Goal: Information Seeking & Learning: Check status

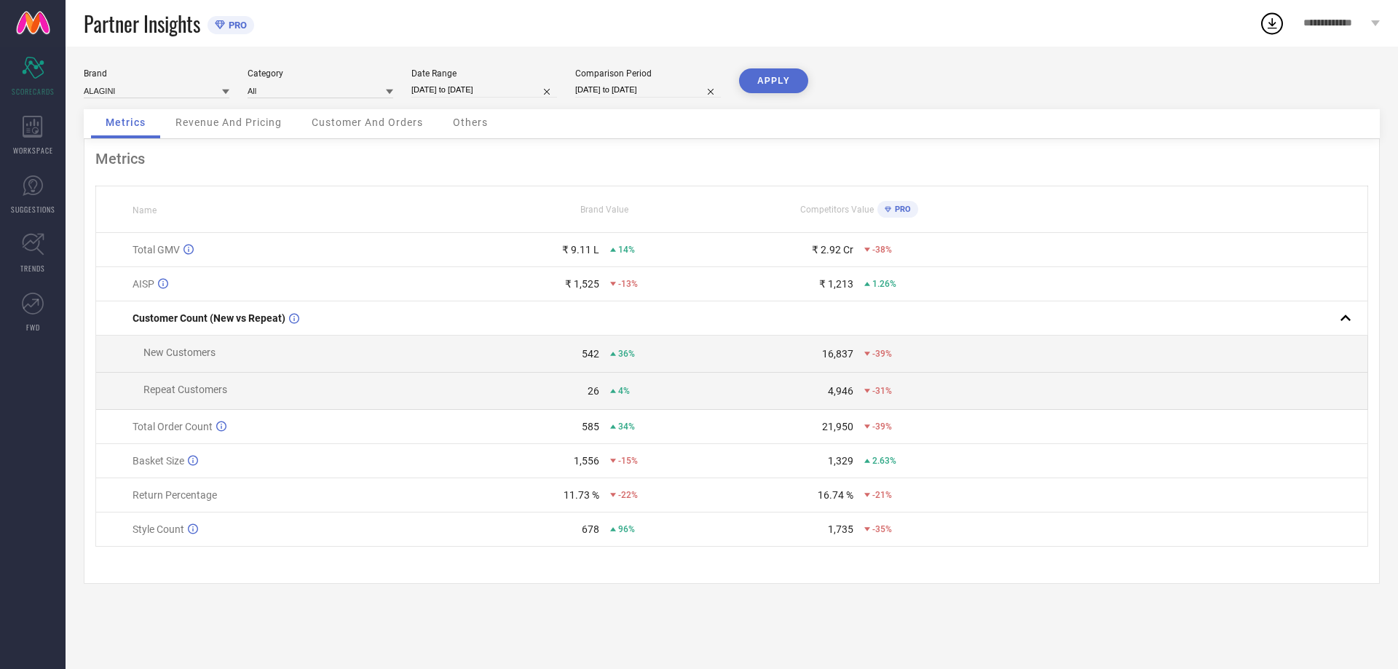
click at [226, 122] on span "Revenue And Pricing" at bounding box center [228, 122] width 106 height 12
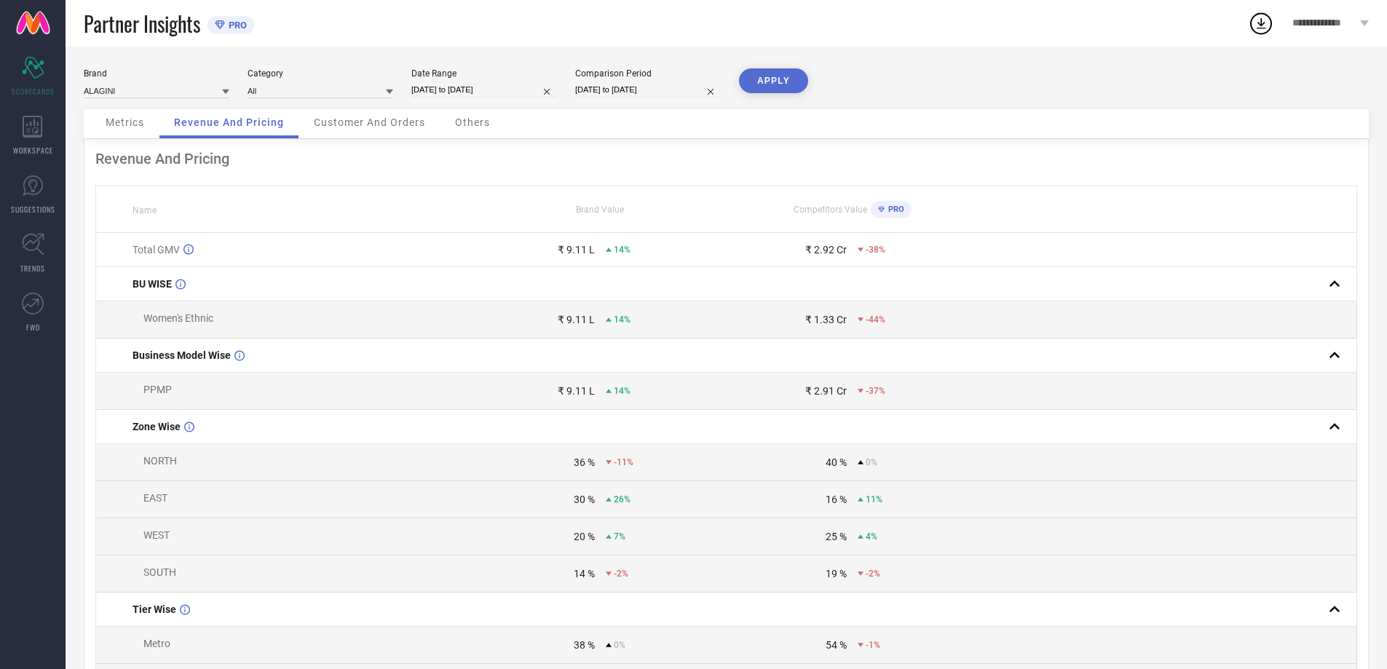
click at [388, 128] on span "Customer And Orders" at bounding box center [369, 122] width 111 height 12
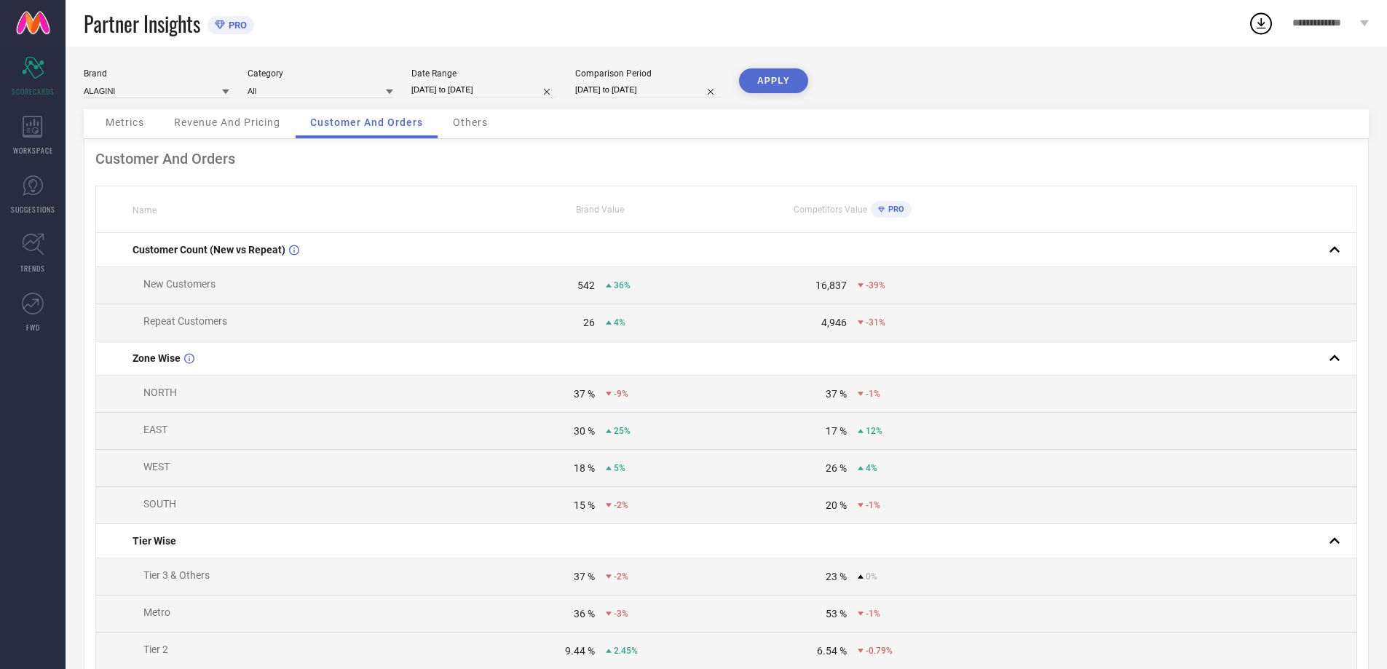
click at [483, 129] on div "Others" at bounding box center [470, 123] width 64 height 29
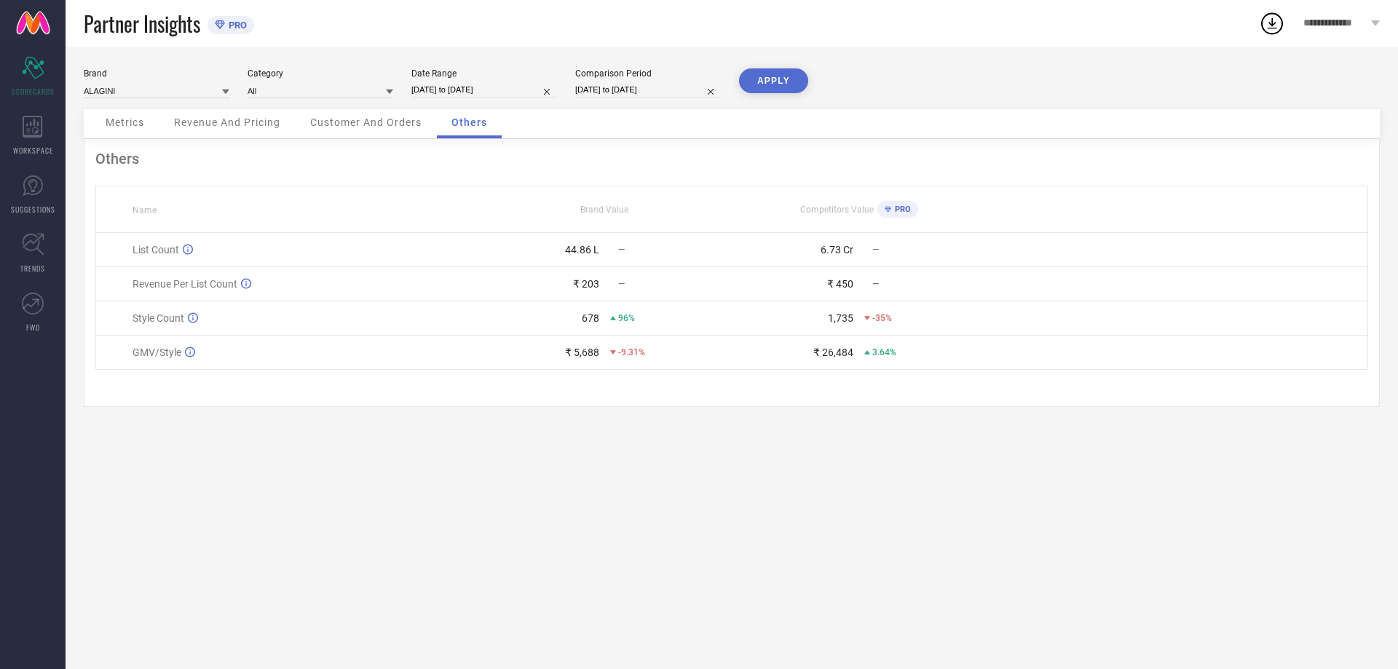
click at [130, 132] on div "Metrics" at bounding box center [125, 123] width 68 height 29
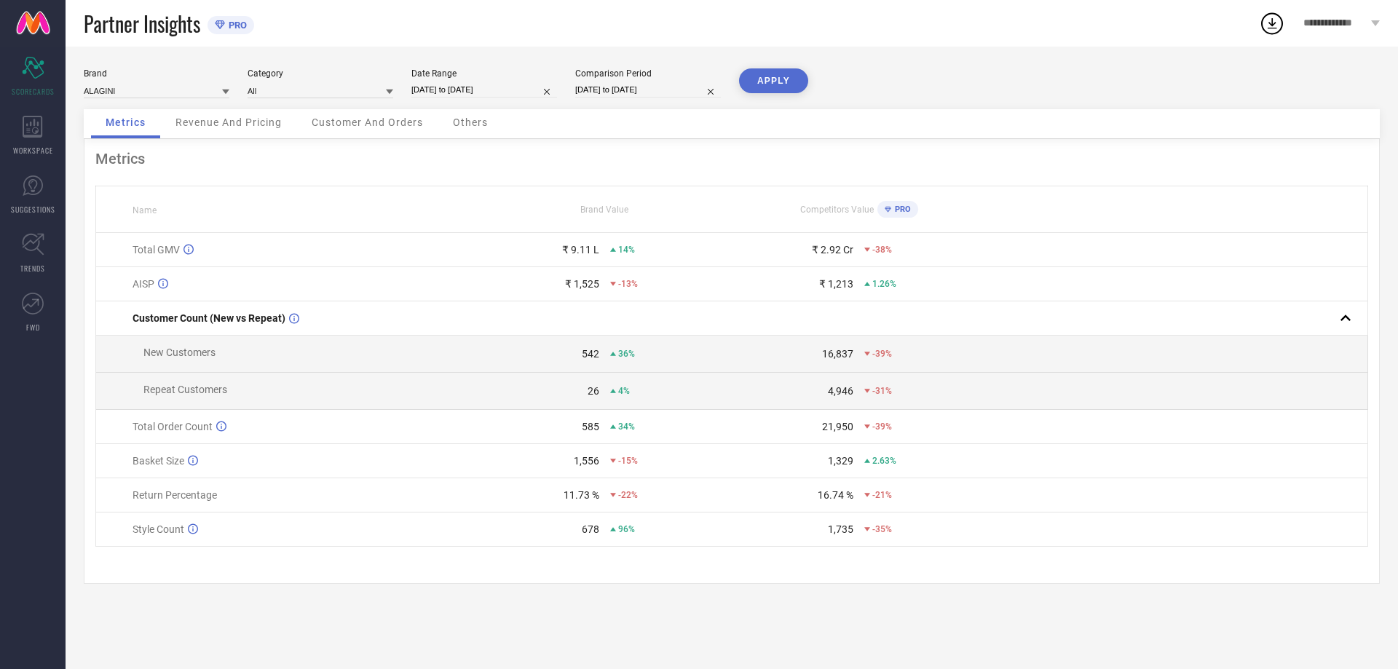
click at [461, 127] on span "Others" at bounding box center [470, 122] width 35 height 12
